Goal: Find specific page/section: Find specific page/section

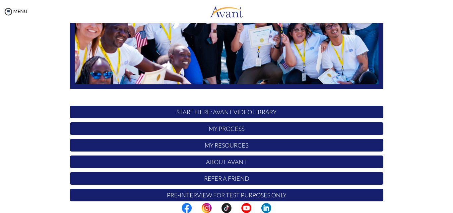
scroll to position [156, 0]
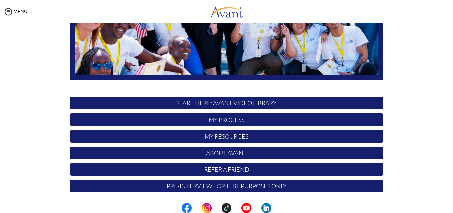
click at [231, 103] on p "START HERE: Avant Video Library" at bounding box center [227, 103] width 314 height 13
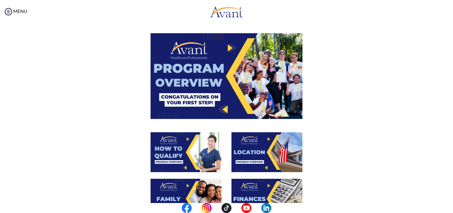
scroll to position [0, 0]
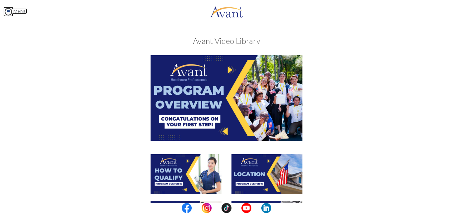
click at [19, 11] on link "MENU" at bounding box center [15, 11] width 24 height 6
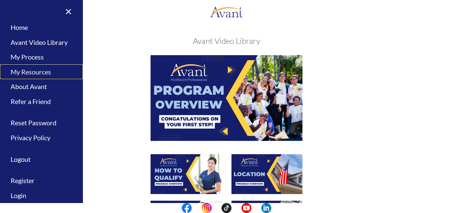
click at [36, 70] on link "My Resources" at bounding box center [41, 71] width 83 height 15
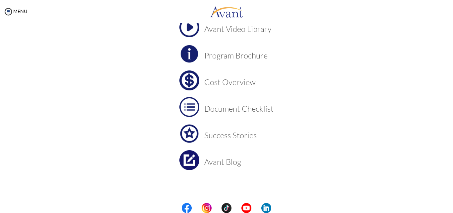
scroll to position [55, 0]
click at [249, 108] on h3 "Document Checklist" at bounding box center [238, 108] width 69 height 9
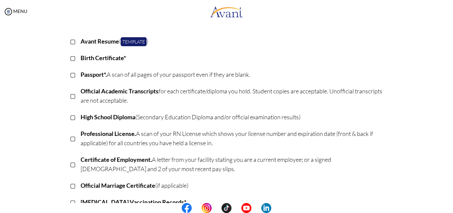
scroll to position [0, 0]
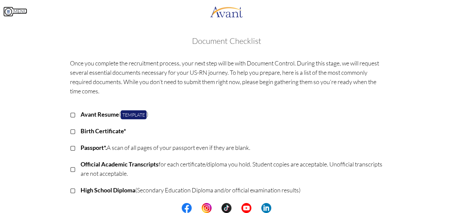
click at [20, 11] on link "MENU" at bounding box center [15, 11] width 24 height 6
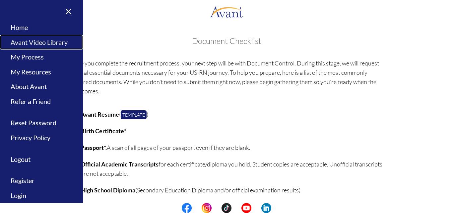
click at [40, 41] on link "Avant Video Library" at bounding box center [41, 42] width 83 height 15
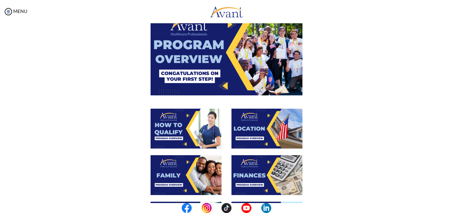
scroll to position [44, 0]
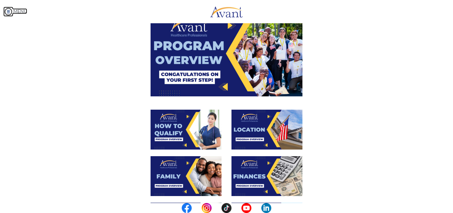
click at [22, 10] on link "MENU" at bounding box center [15, 11] width 24 height 6
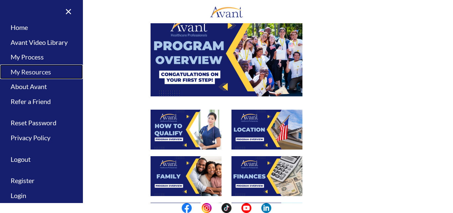
click at [41, 73] on link "My Resources" at bounding box center [41, 71] width 83 height 15
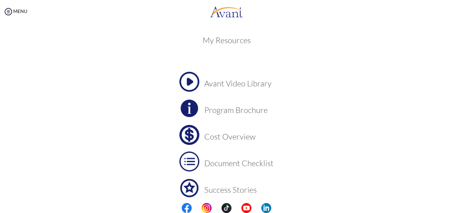
scroll to position [0, 0]
click at [18, 8] on div "MENU" at bounding box center [13, 106] width 27 height 213
click at [17, 13] on link "MENU" at bounding box center [15, 11] width 24 height 6
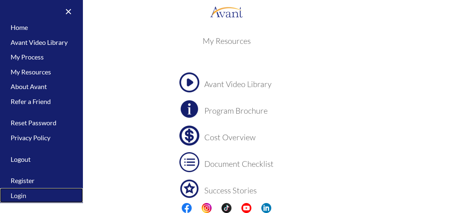
click at [21, 195] on link "Login" at bounding box center [41, 195] width 83 height 15
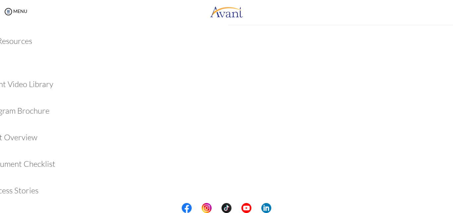
click at [13, 195] on link "Login" at bounding box center [6, 195] width 13 height 15
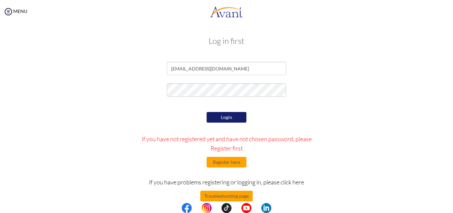
click at [229, 117] on button "Login" at bounding box center [227, 117] width 40 height 11
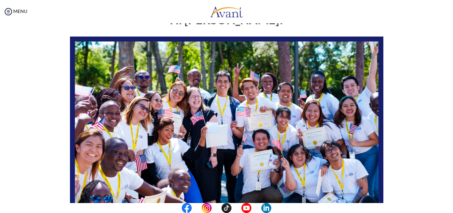
scroll to position [156, 0]
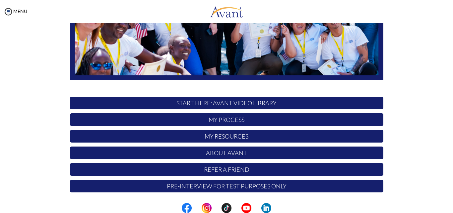
click at [232, 134] on p "My Resources" at bounding box center [227, 136] width 314 height 13
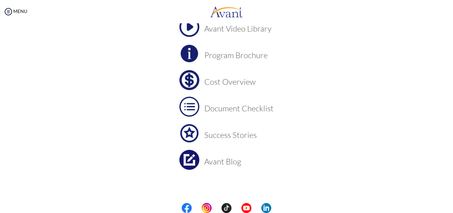
scroll to position [0, 0]
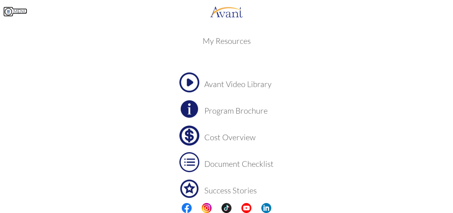
click at [20, 9] on link "MENU" at bounding box center [15, 11] width 24 height 6
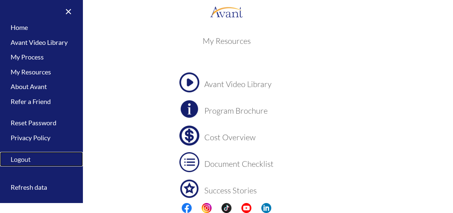
click at [32, 155] on link "Logout" at bounding box center [41, 159] width 83 height 15
